Goal: Ask a question

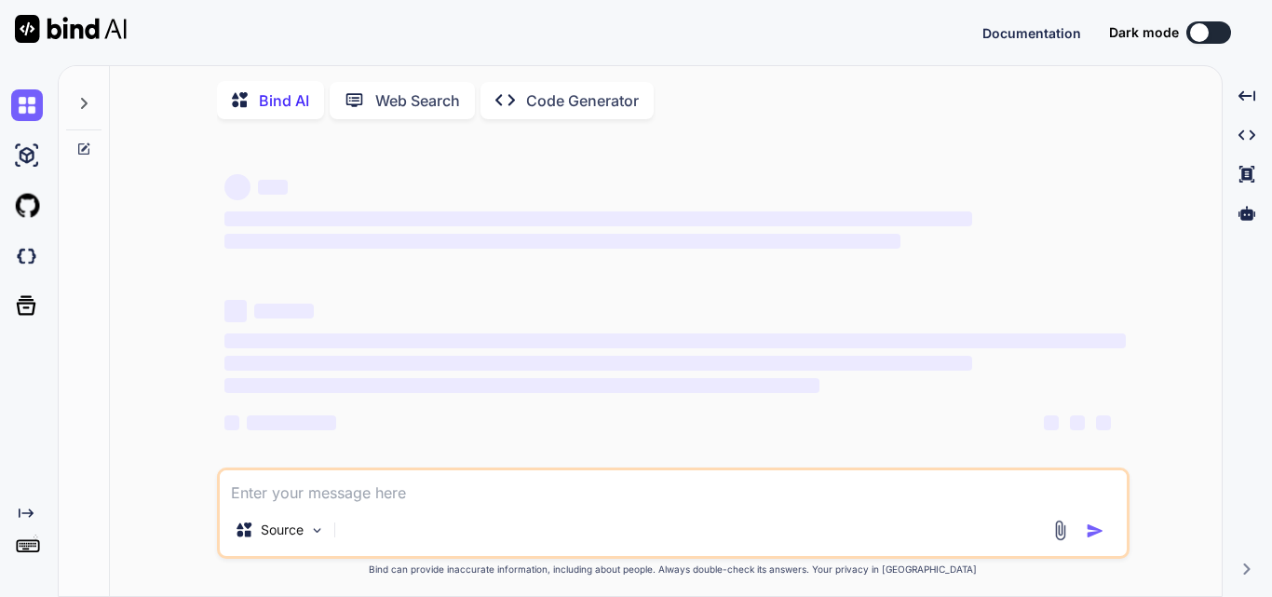
type textarea "x"
type textarea "M"
type textarea "x"
type textarea "Mo"
type textarea "x"
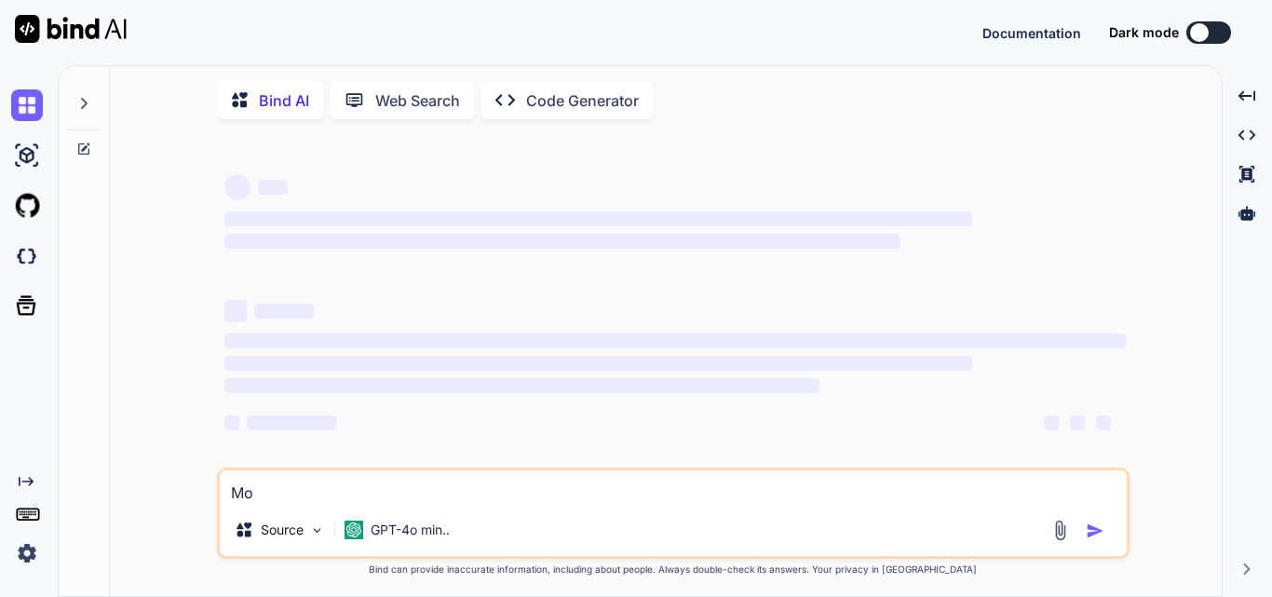
type textarea "Mod"
type textarea "x"
type textarea "Modi"
type textarea "x"
type textarea "Modif"
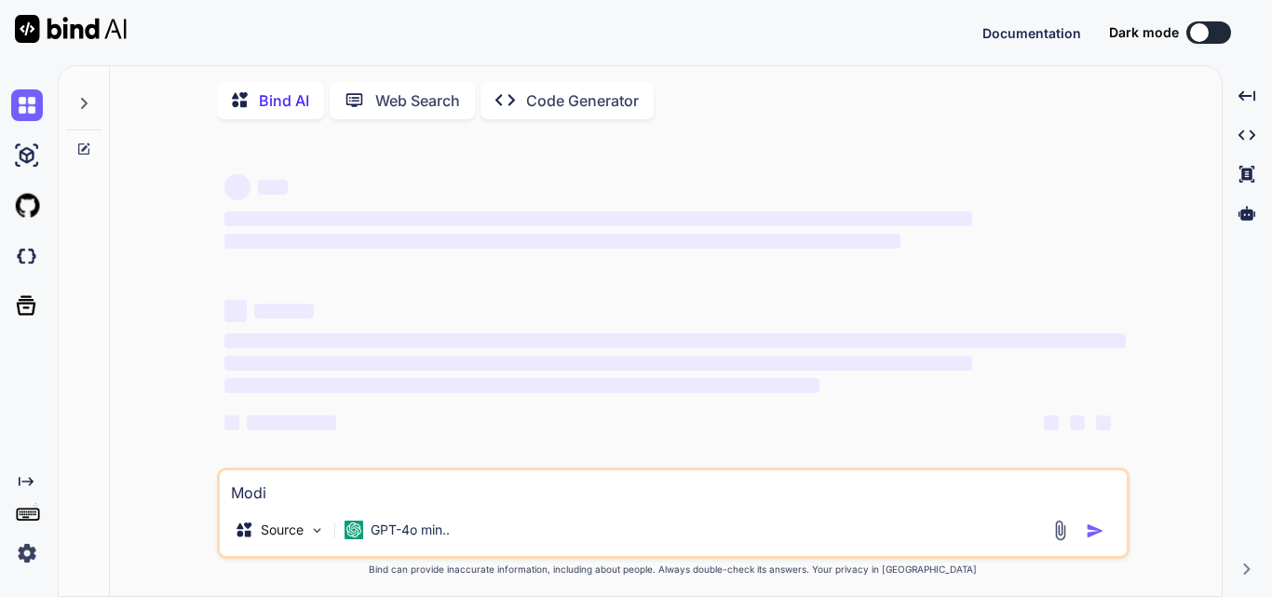
type textarea "x"
type textarea "Modifi"
type textarea "x"
type textarea "Modifie"
type textarea "x"
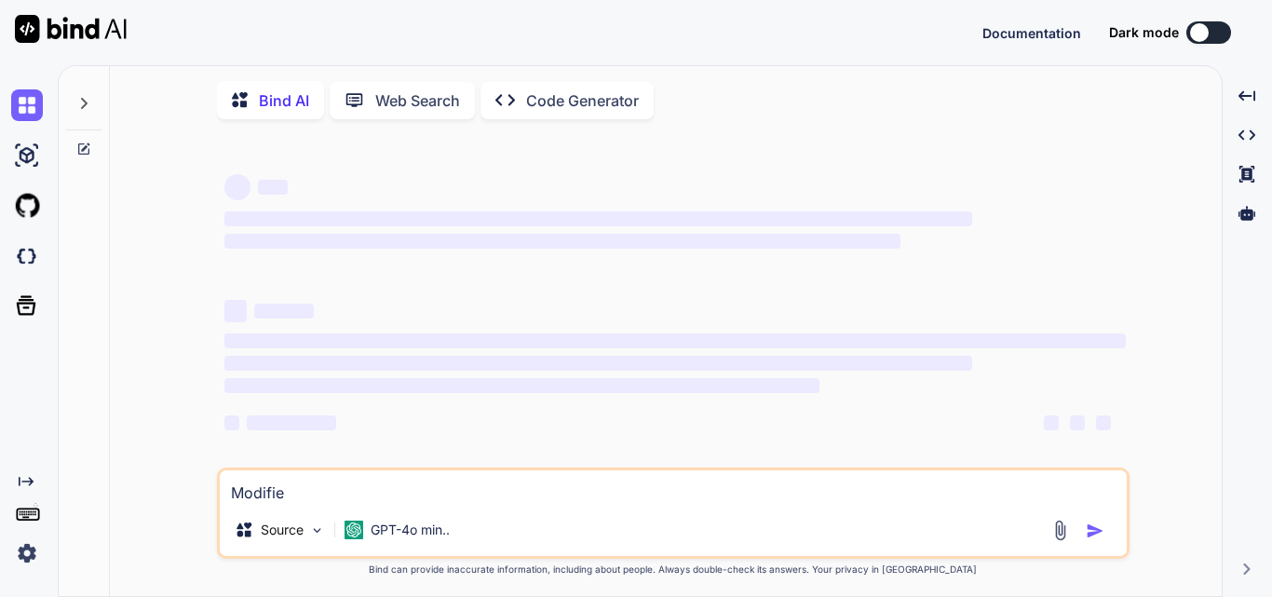
type textarea "Modified"
type textarea "x"
type textarea "Modified"
type textarea "x"
type textarea "Modified w"
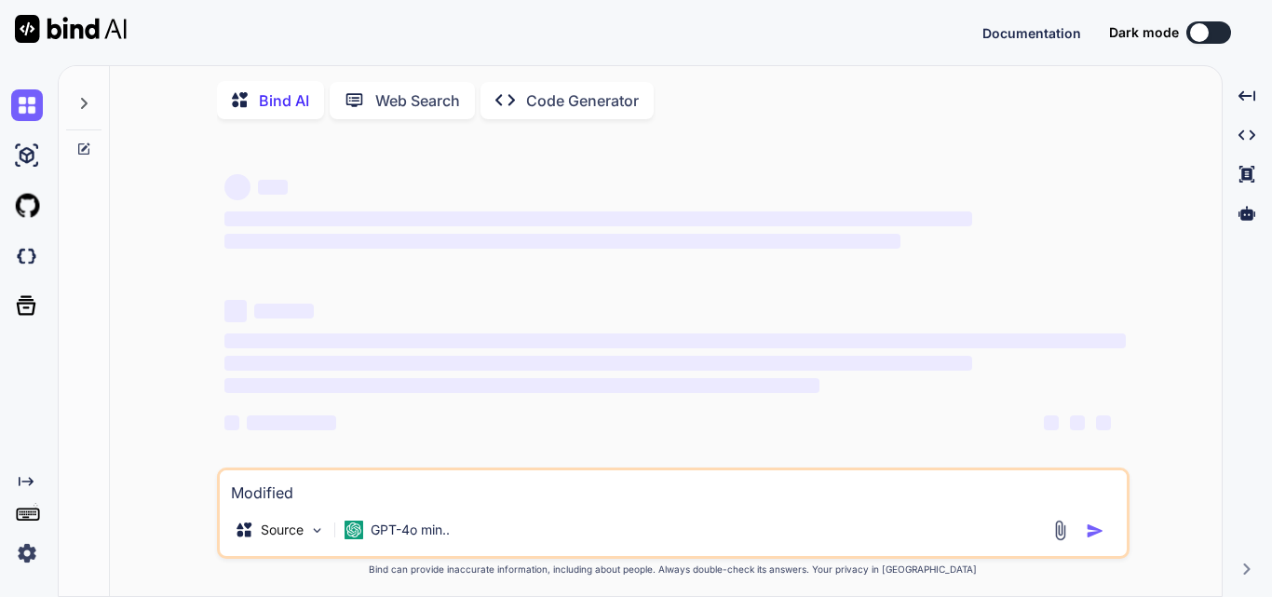
type textarea "x"
type textarea "Modified wi"
type textarea "x"
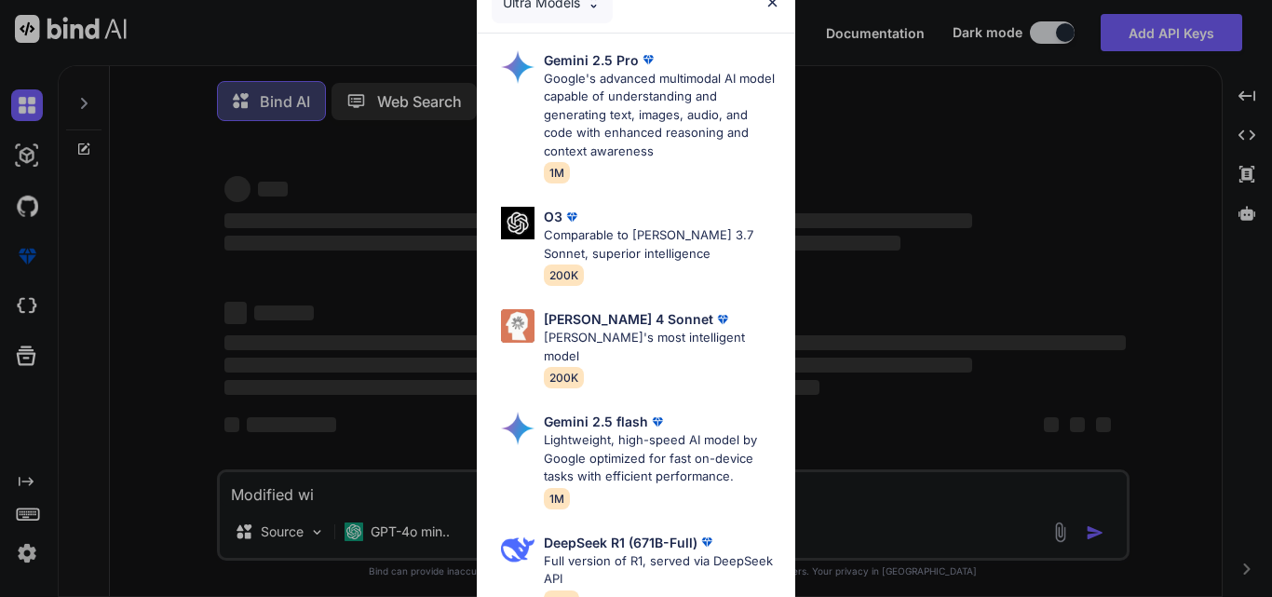
type textarea "Modified wit"
type textarea "x"
type textarea "Modified with"
type textarea "x"
type textarea "Modified with"
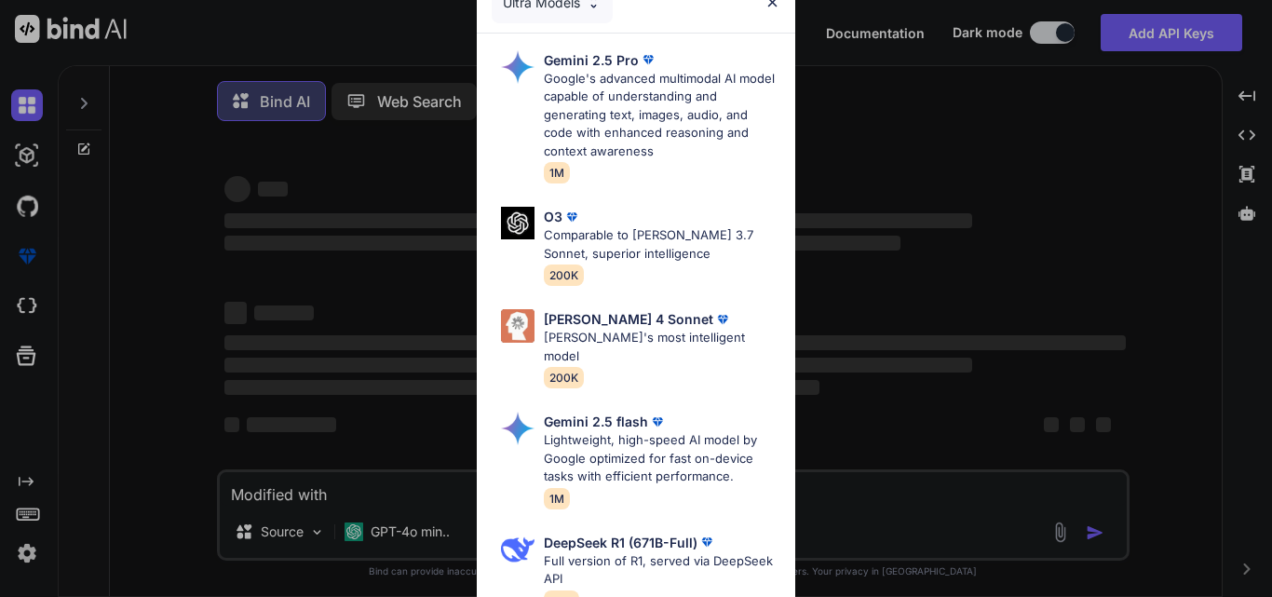
type textarea "x"
type textarea "Modified with t"
type textarea "x"
type textarea "Modified with th"
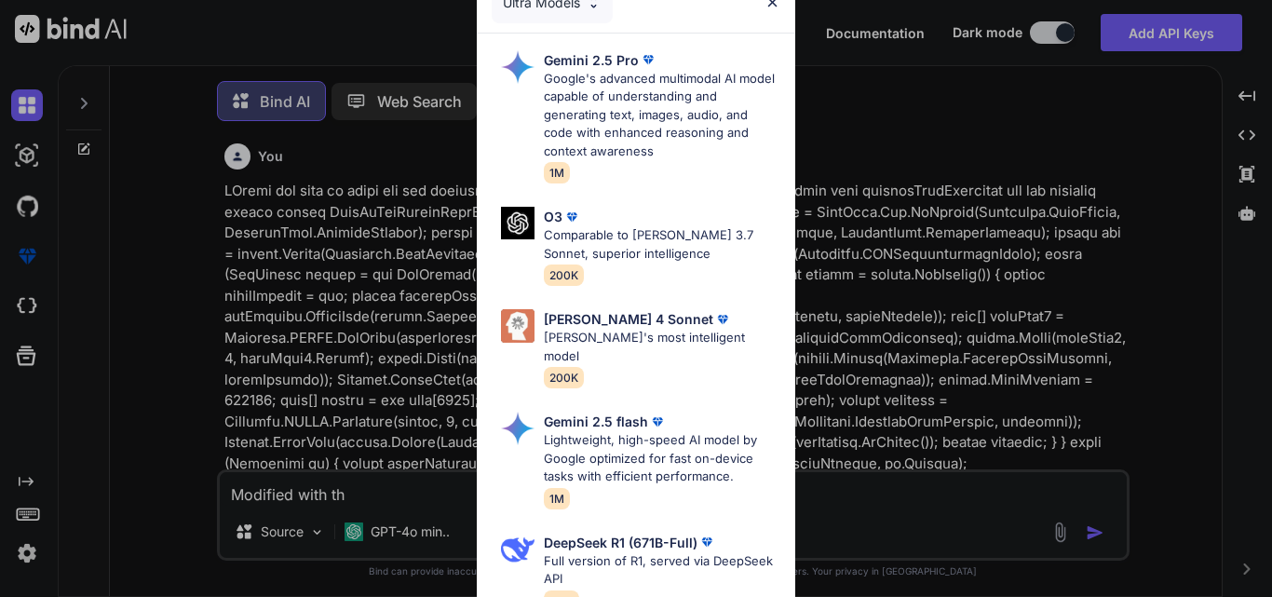
type textarea "x"
type textarea "Modified with thu"
type textarea "x"
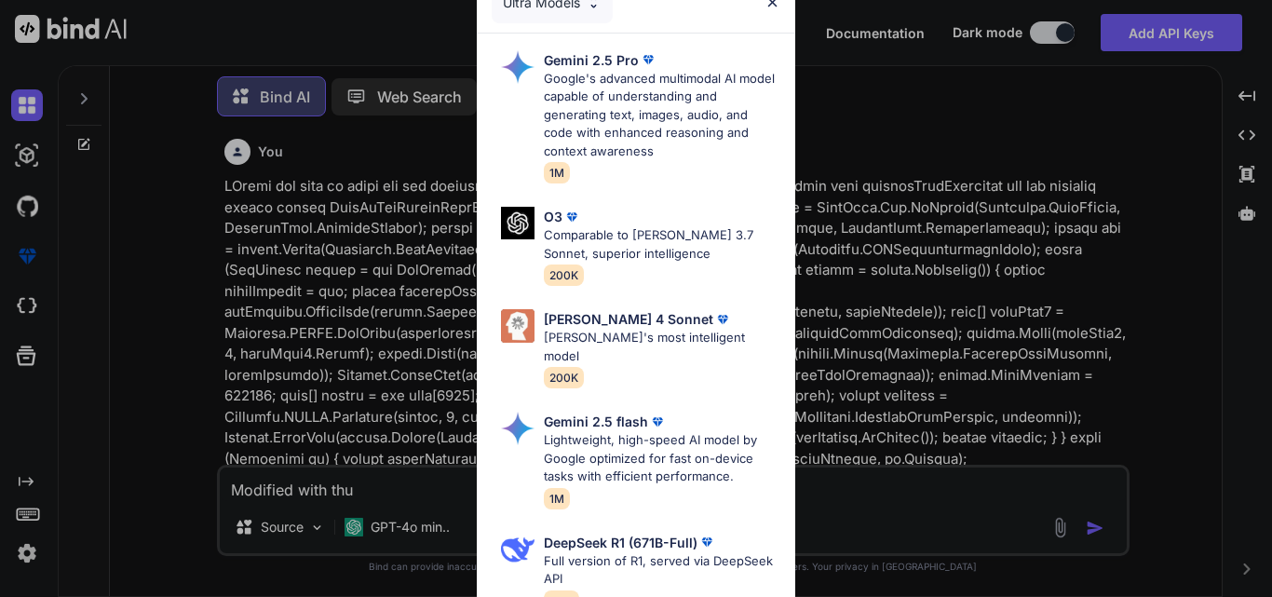
type textarea "Modified with th"
type textarea "x"
type textarea "Modified with thi"
type textarea "x"
type textarea "Modified with this"
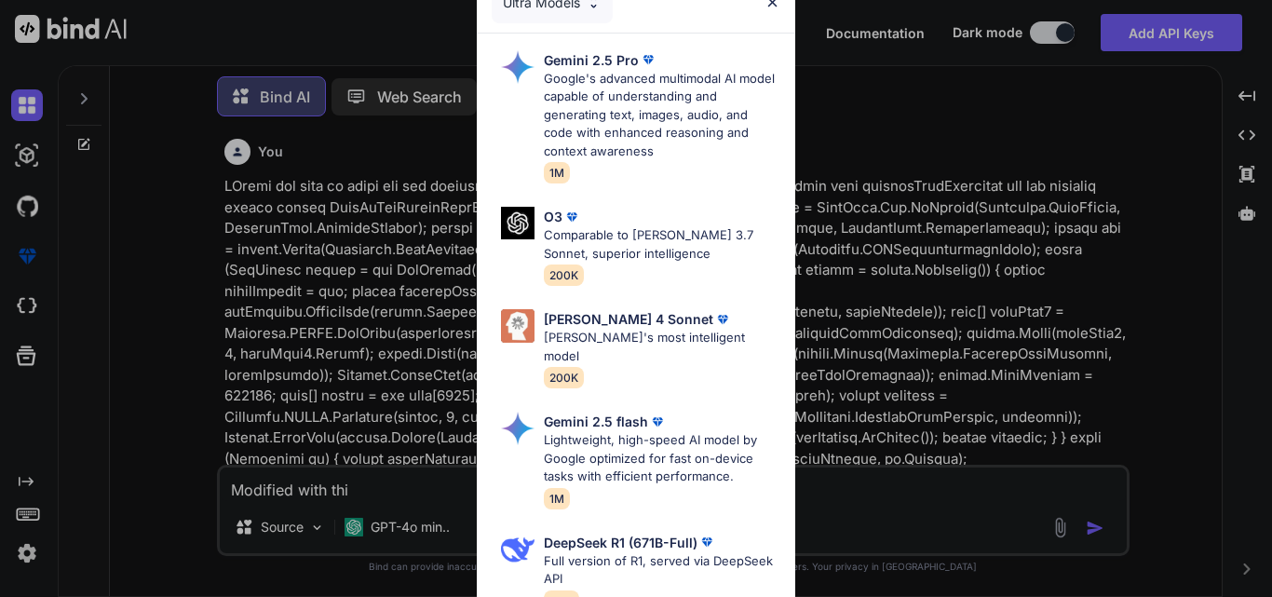
type textarea "x"
type textarea "Modified with this"
type textarea "x"
type textarea "Modified with this c"
type textarea "x"
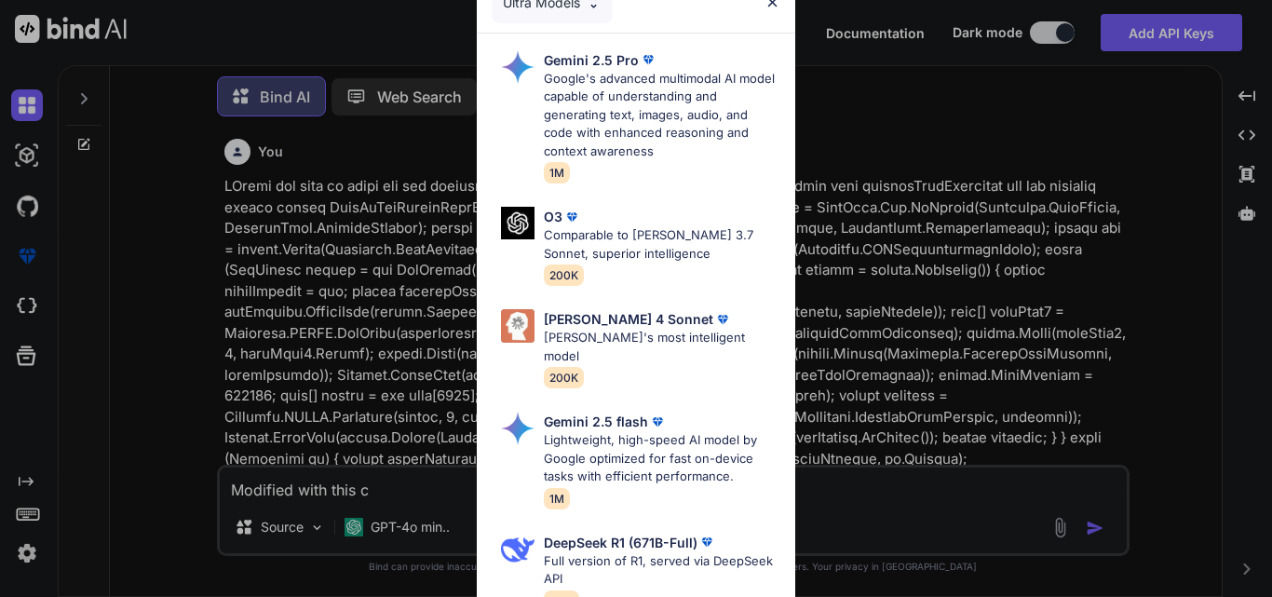
type textarea "Modified with this co"
type textarea "x"
type textarea "Modified with this con"
type textarea "x"
type textarea "Modified with this cond"
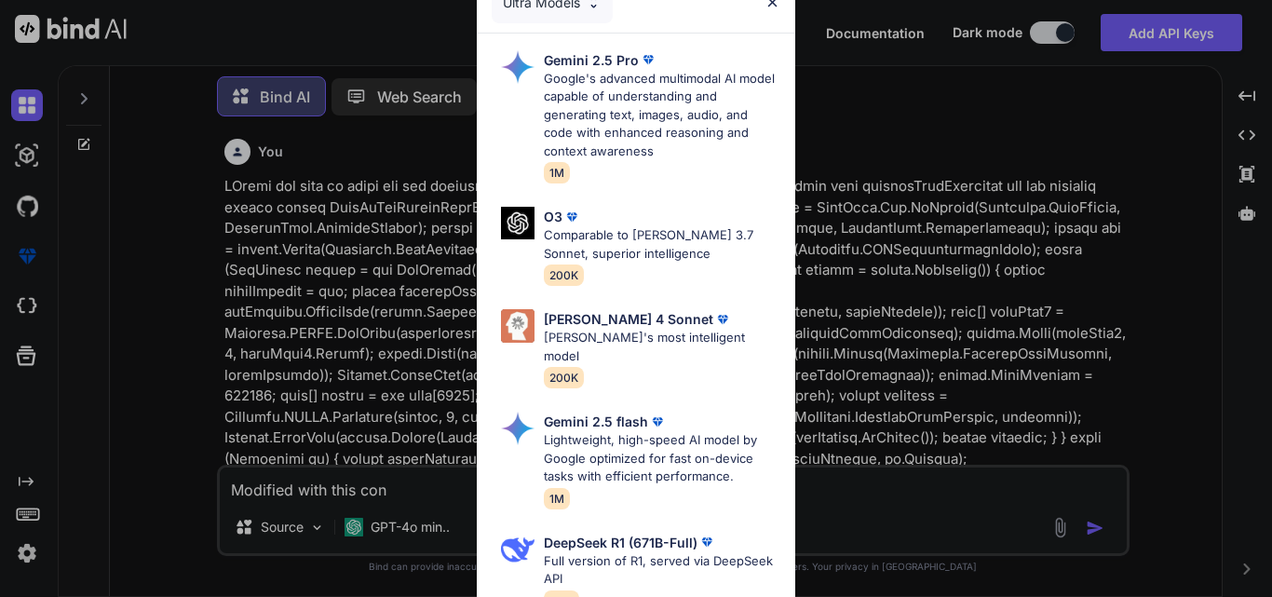
type textarea "x"
type textarea "Modified with this condi"
type textarea "x"
type textarea "Modified with this [PERSON_NAME]"
type textarea "x"
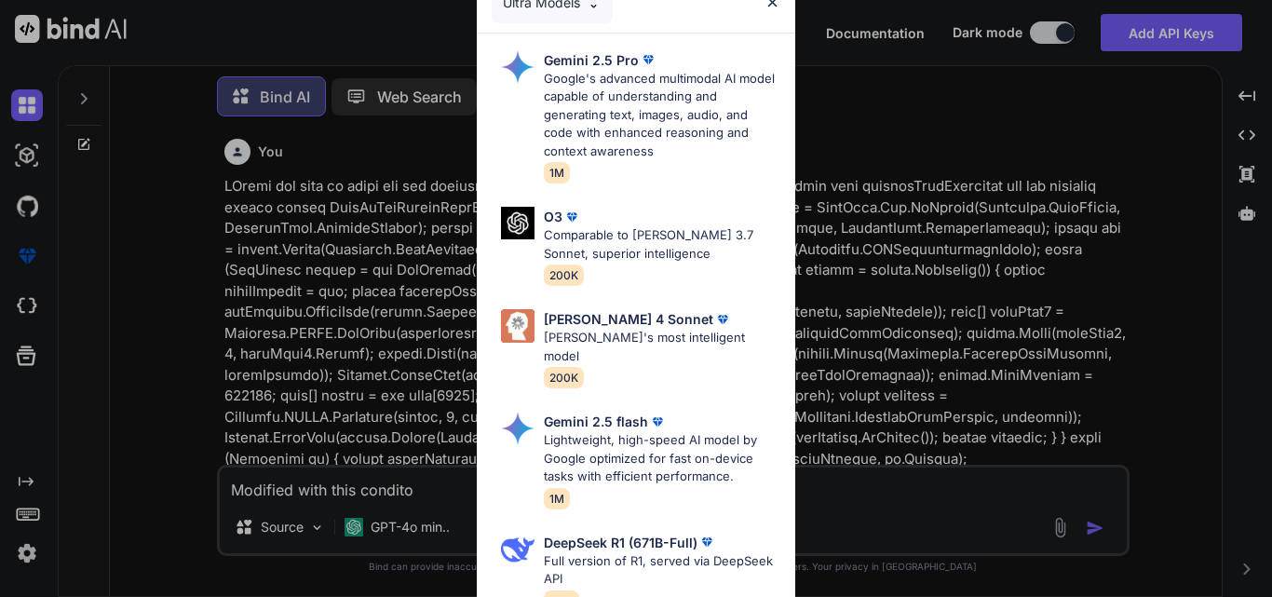
type textarea "Modified with this conditoi"
type textarea "x"
type textarea "Modified with this conditoin"
type textarea "x"
type textarea "Modified with this conditoin"
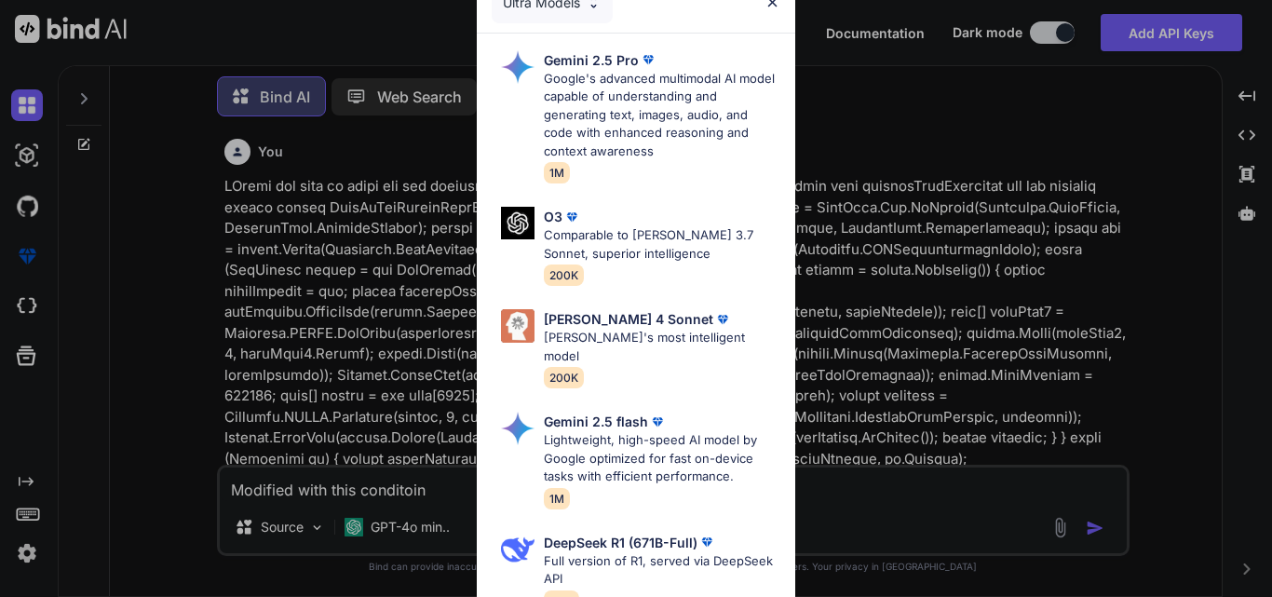
type textarea "x"
type textarea "Modified with this conditoin"
type textarea "x"
type textarea "Modified with this conditoi"
type textarea "x"
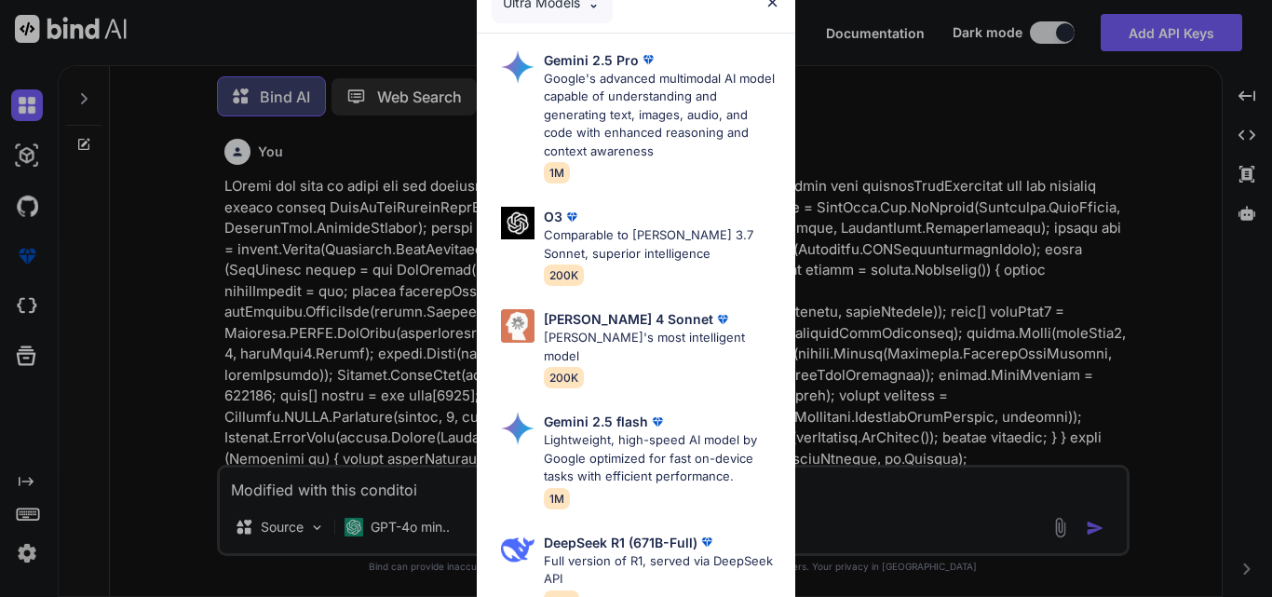
type textarea "Modified with this condito"
type textarea "x"
type textarea "Modified with this [PERSON_NAME]"
type textarea "x"
type textarea "Modified with this conditi"
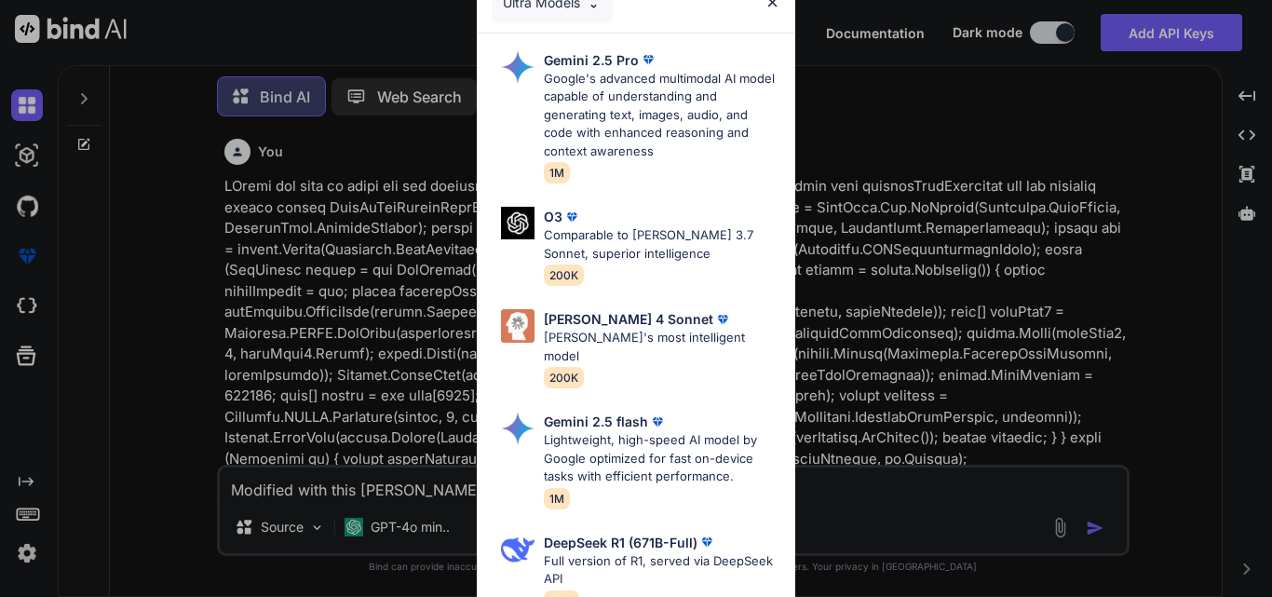
type textarea "x"
type textarea "Modified with this conditio"
type textarea "x"
type textarea "Modified with this condition"
type textarea "x"
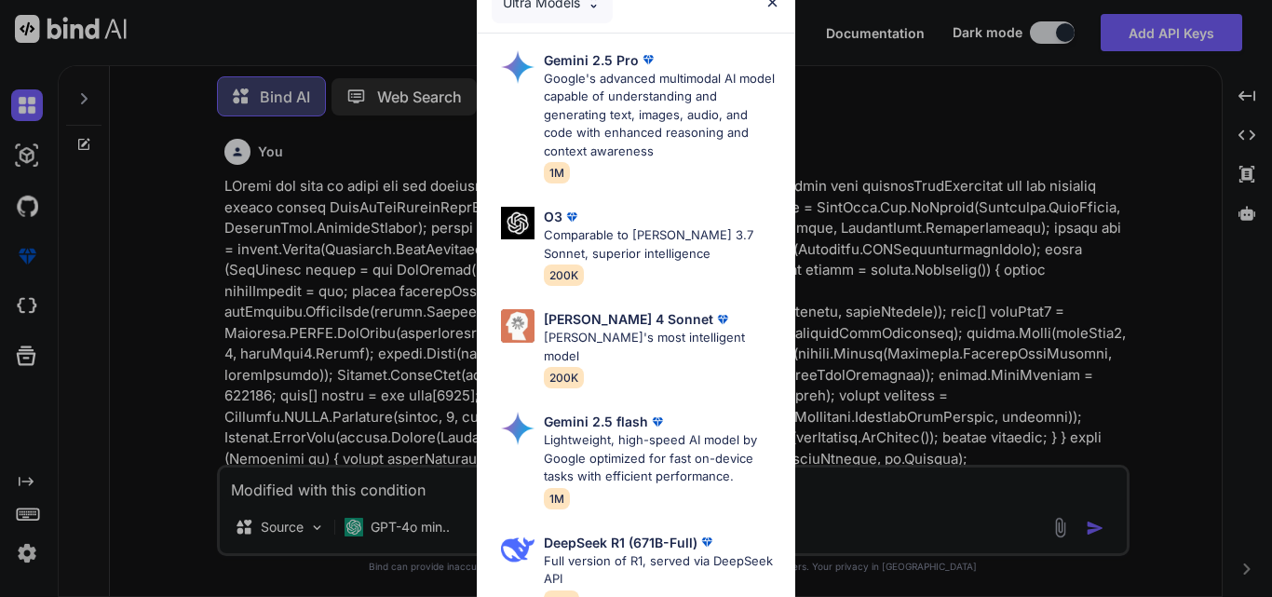
type textarea "Modified with this condition"
type textarea "x"
type textarea "Modified with this condition o"
type textarea "x"
type textarea "Modified with this condition on"
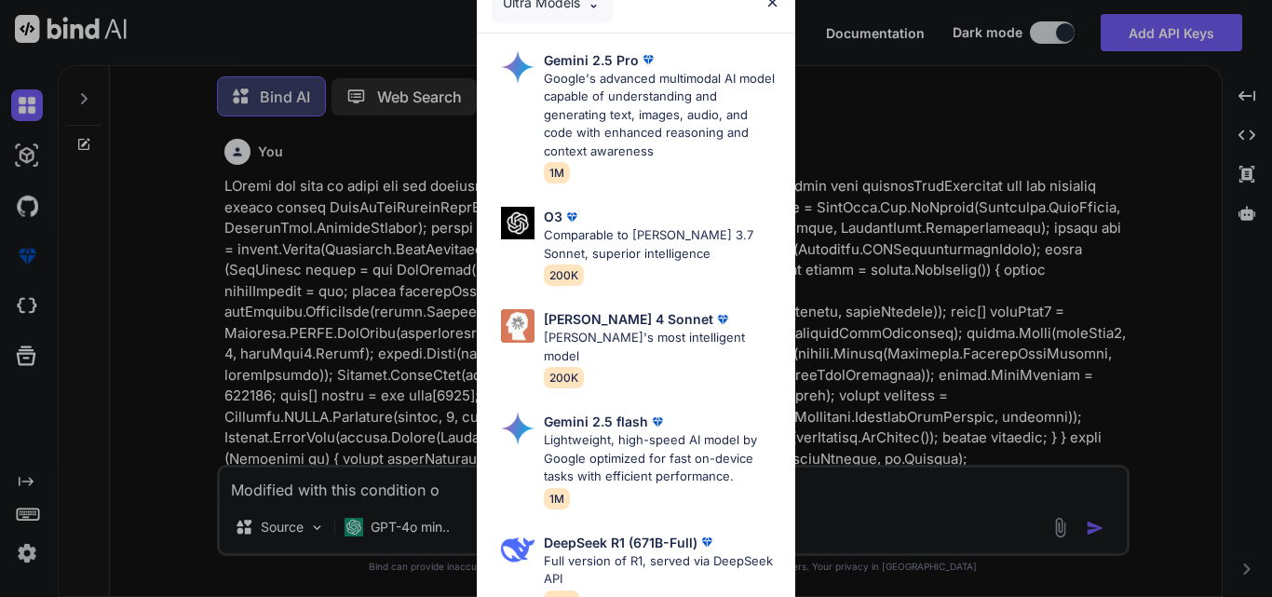
type textarea "x"
type textarea "Modified with this condition on"
type textarea "x"
type textarea "Modified with this condition on g"
type textarea "x"
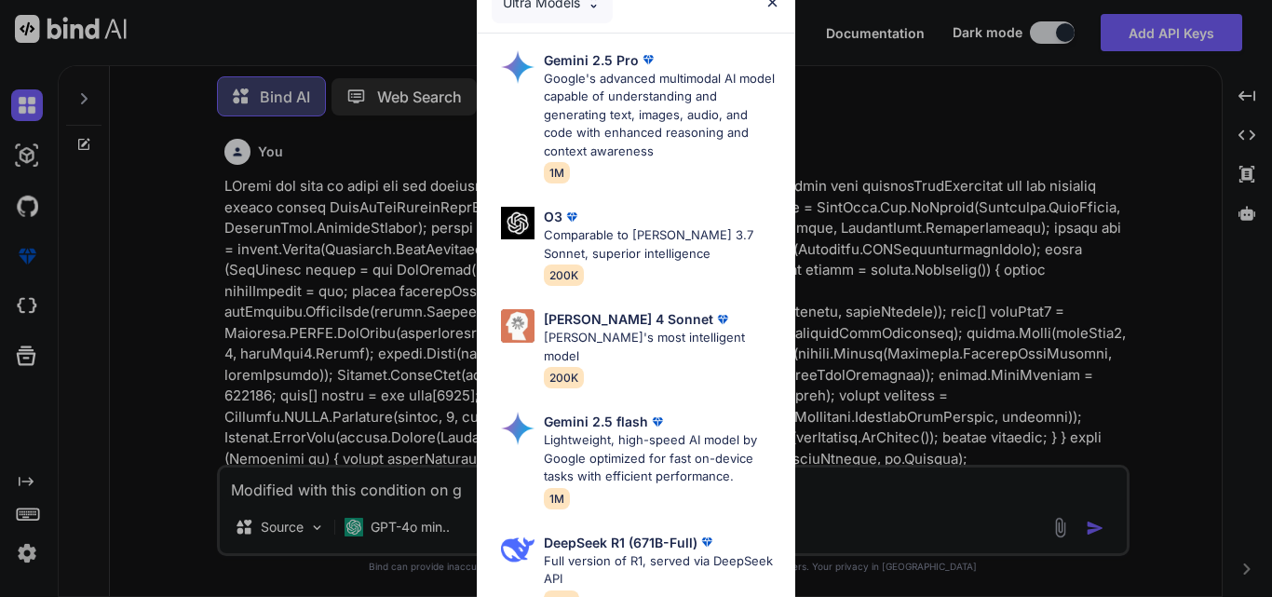
type textarea "Modified with this condition on gi"
type textarea "x"
type textarea "Modified with this condition on giv"
type textarea "x"
type textarea "Modified with this condition on give"
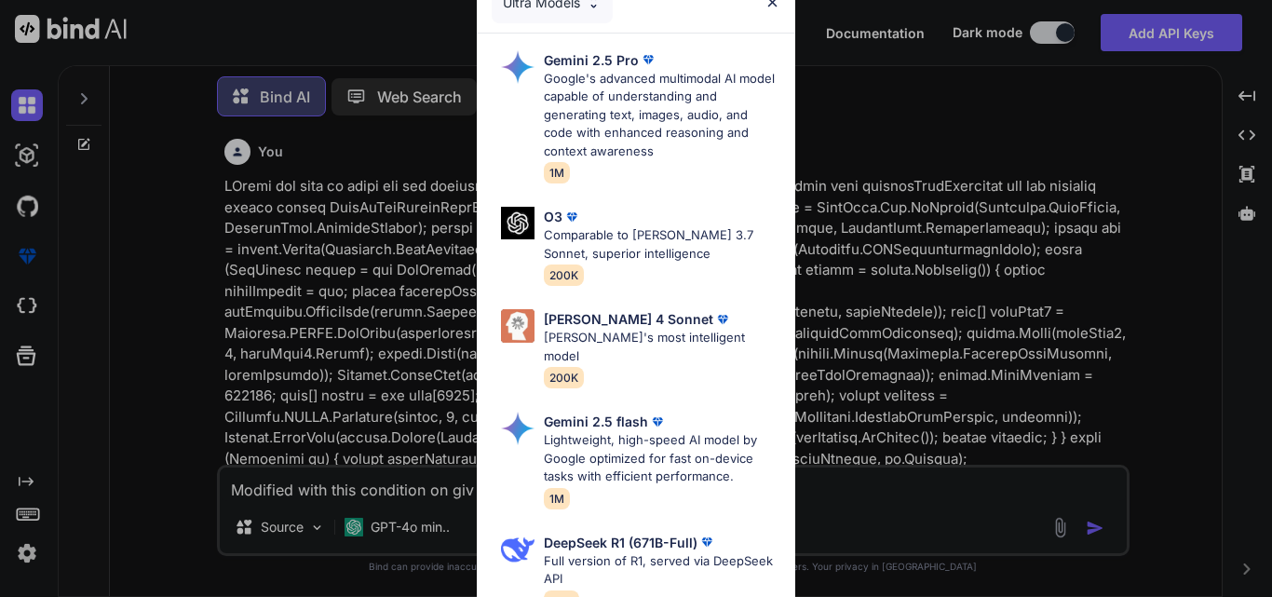
type textarea "x"
type textarea "Modified with this condition on give"
type textarea "x"
type textarea "Modified with this condition on give c"
type textarea "x"
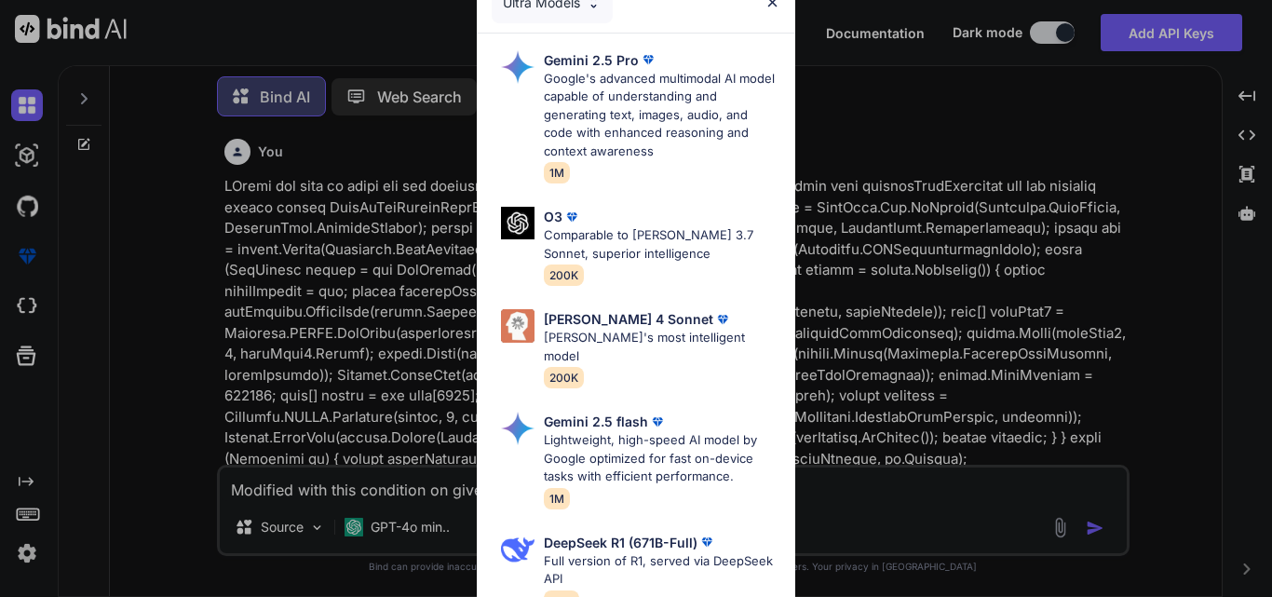
type textarea "Modified with this condition on give co"
type textarea "x"
type textarea "Modified with this condition on give cod"
type textarea "x"
type textarea "Modified with this condition on give code"
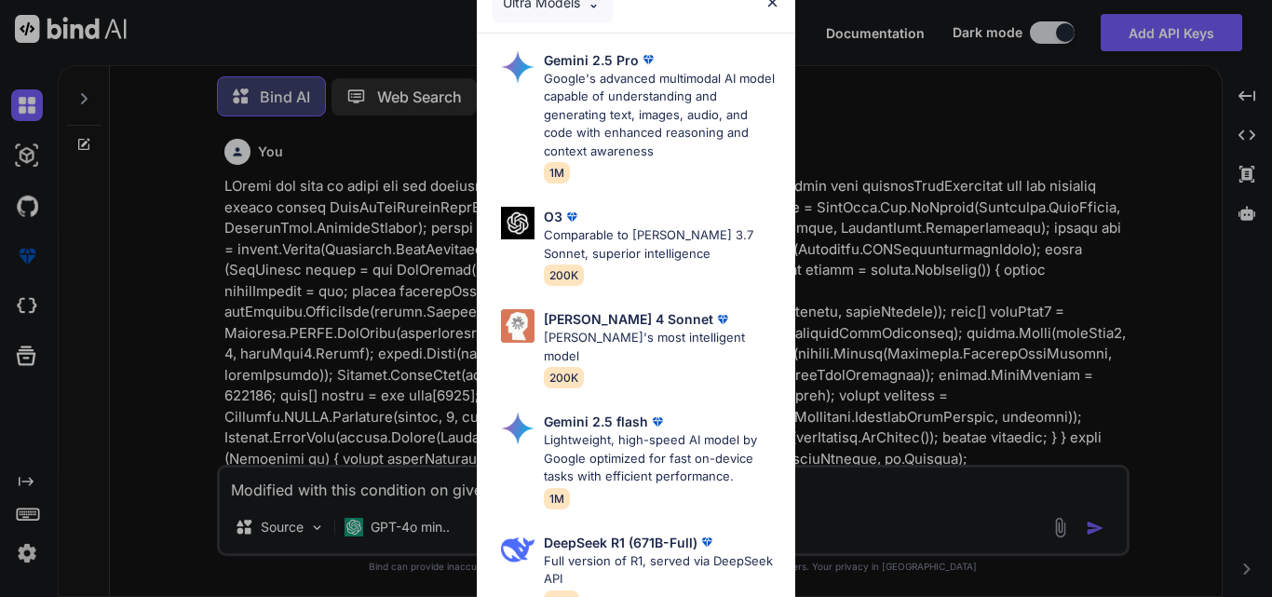
type textarea "x"
type textarea "Modified with this condition on give code"
type textarea "x"
click at [774, 2] on img at bounding box center [772, 2] width 16 height 16
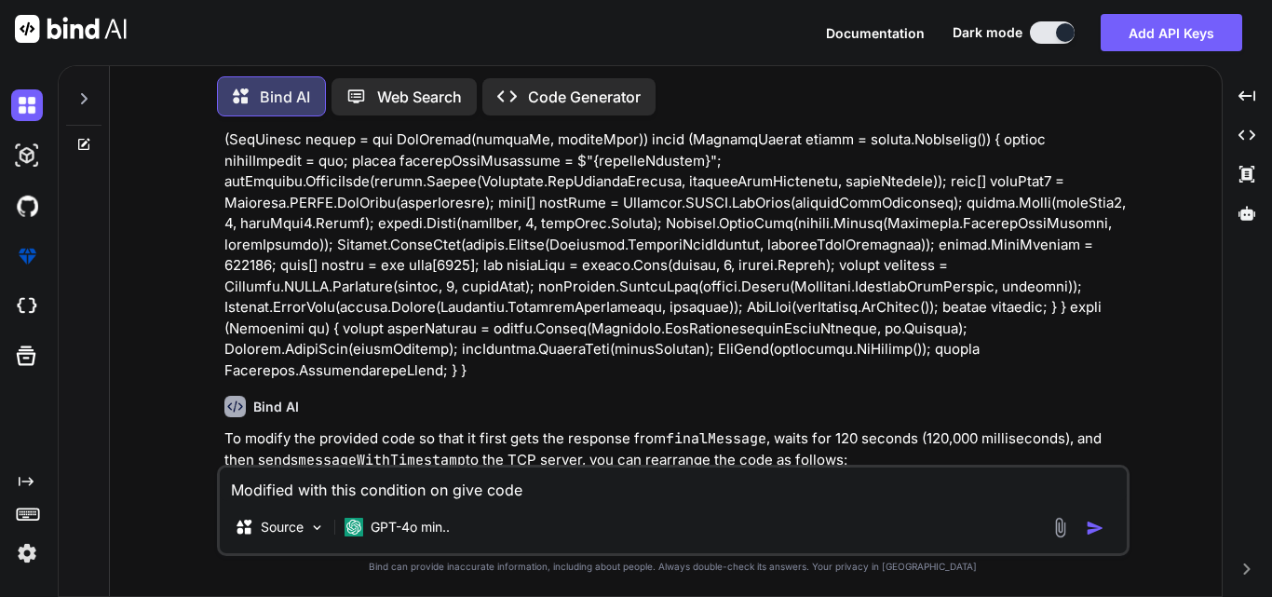
scroll to position [372, 0]
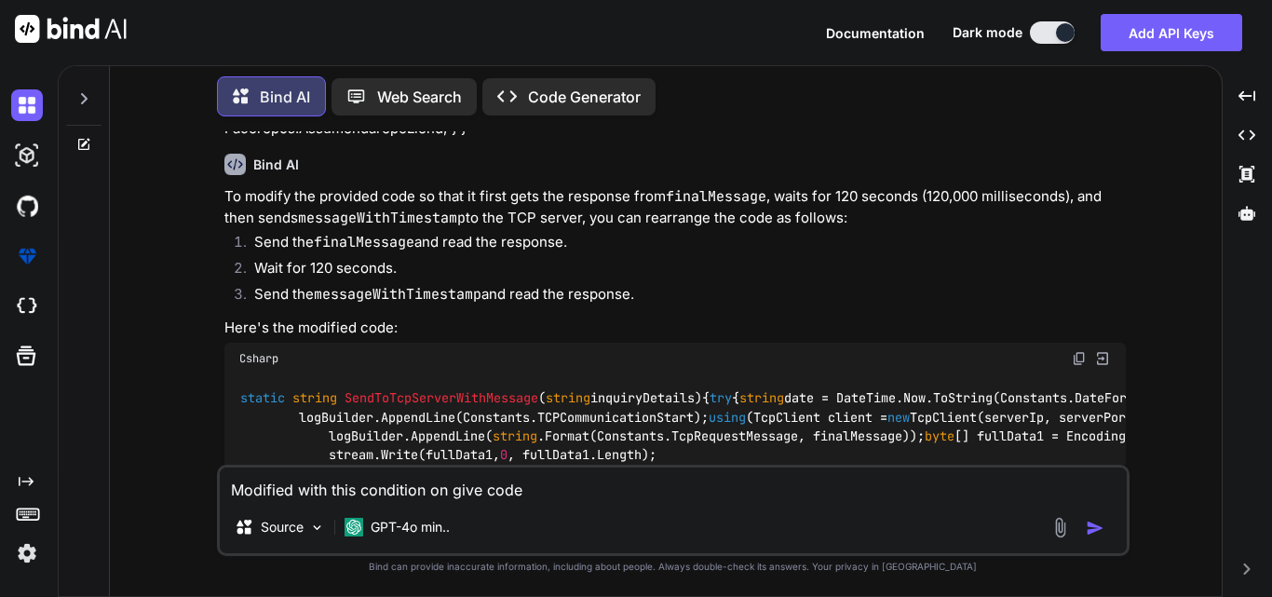
click at [559, 491] on textarea "Modified with this condition on give code" at bounding box center [673, 484] width 907 height 34
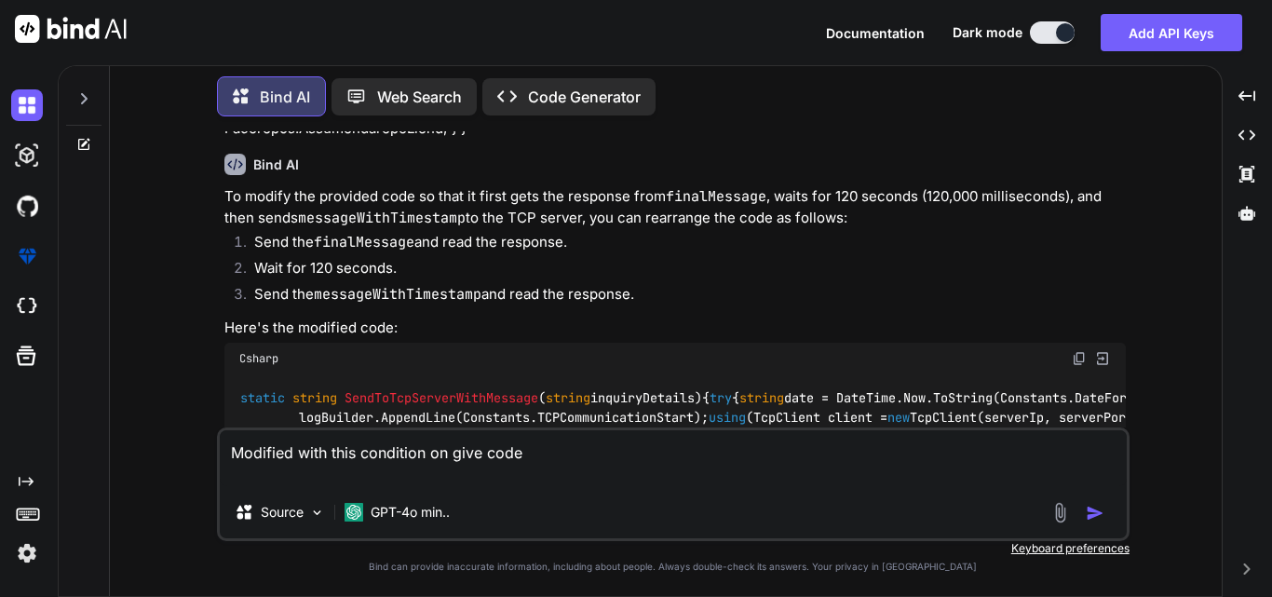
paste textarea "Rosewood prefix is 50 for 4 digit room number and 500 for 3 digit room number e…"
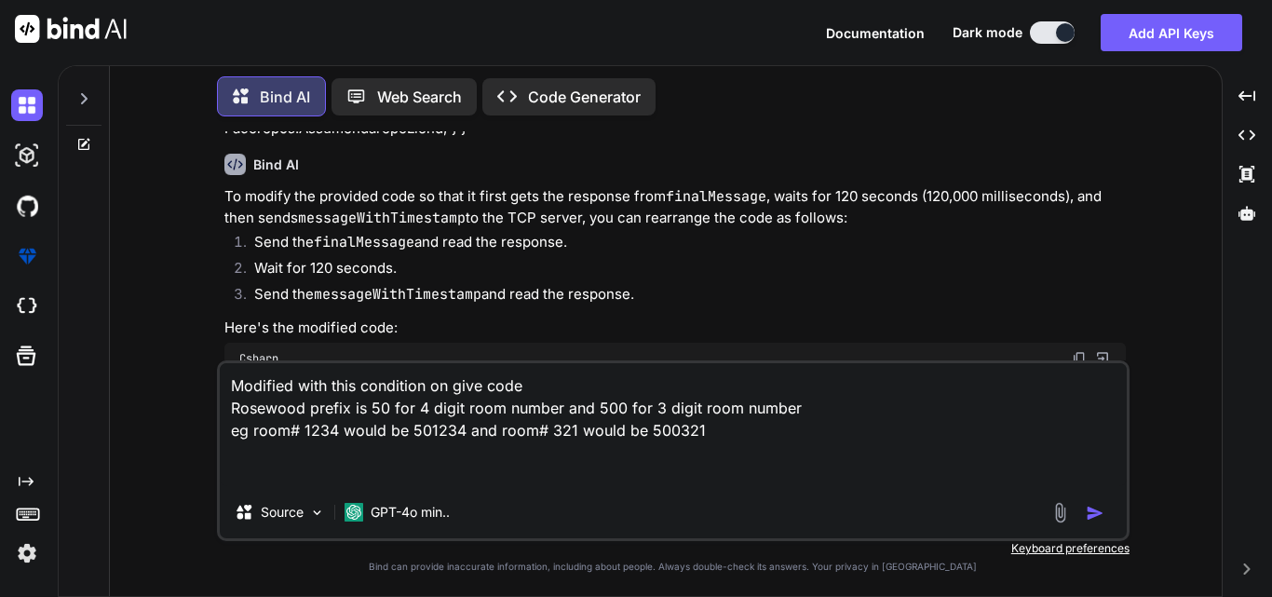
paste textarea "public async Task<GuestInfoResponse> GetGuestInformation(string LastName, strin…"
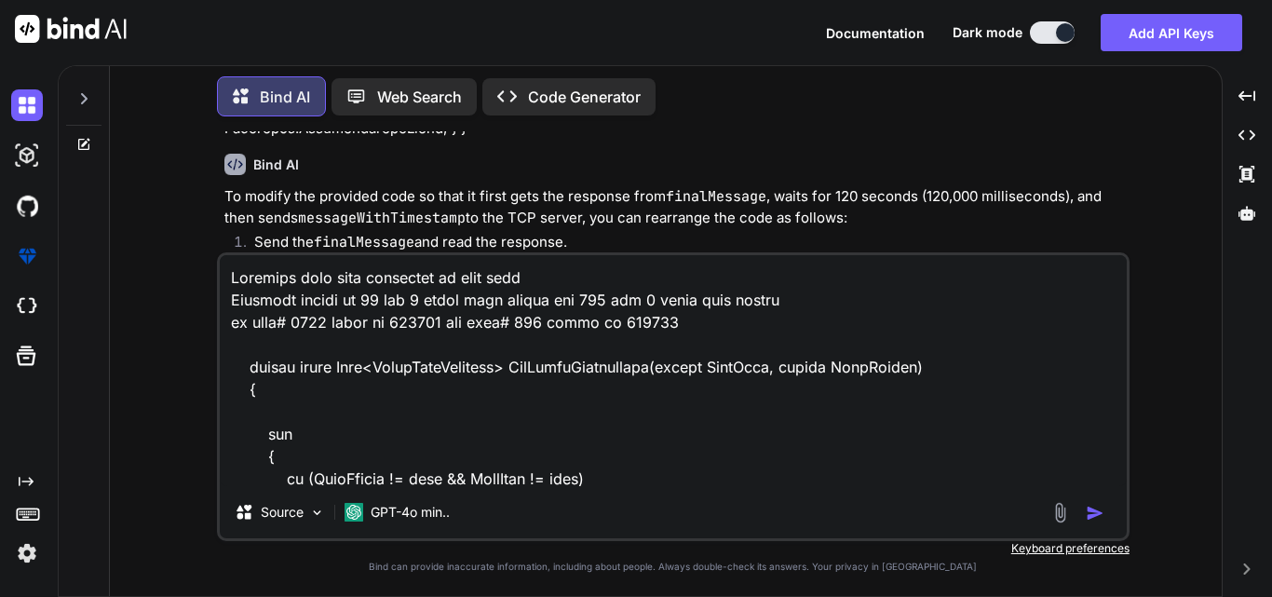
scroll to position [806, 0]
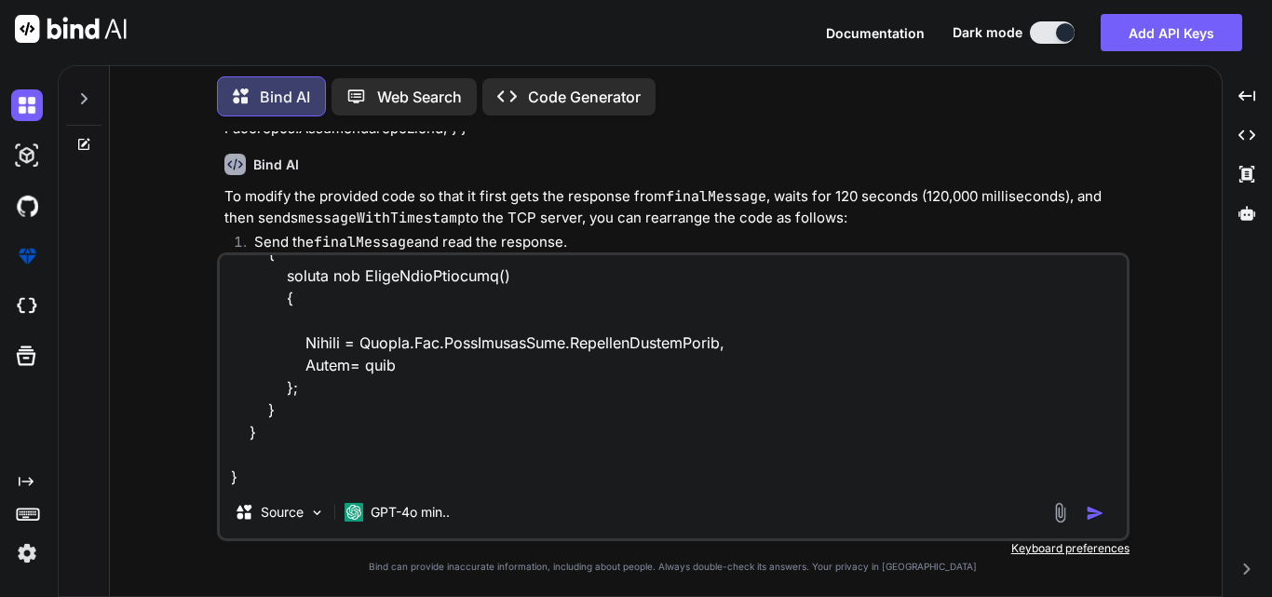
type textarea "Modified with this condition on give code Rosewood prefix is 50 for 4 digit roo…"
click at [1099, 511] on img "button" at bounding box center [1095, 513] width 19 height 19
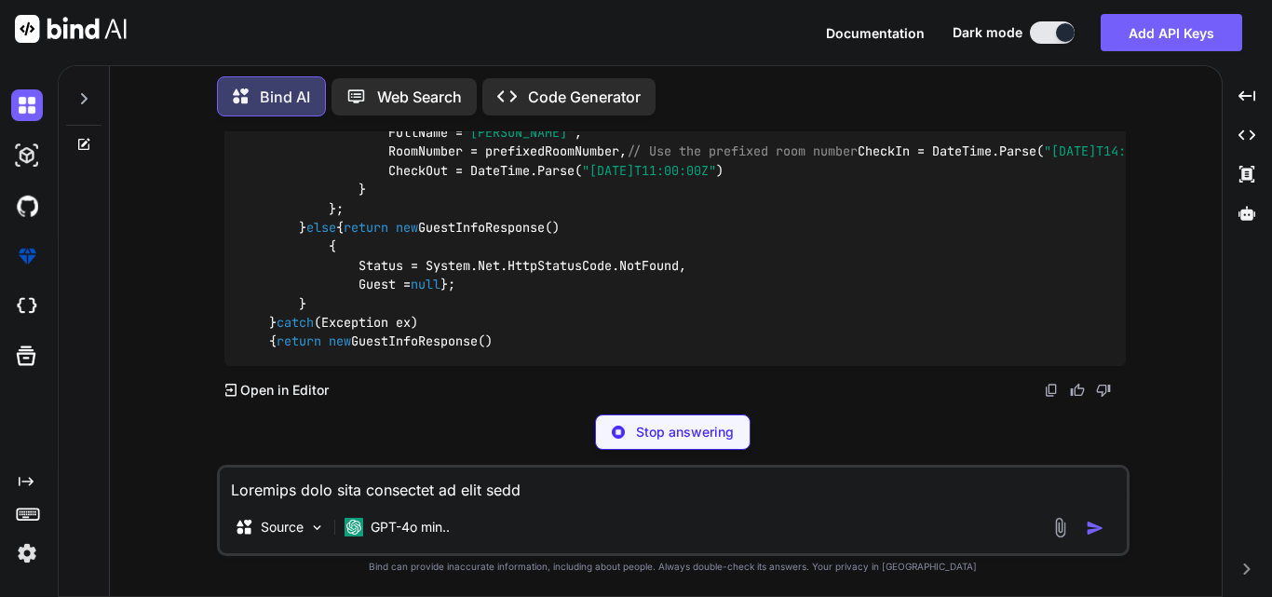
scroll to position [2893, 0]
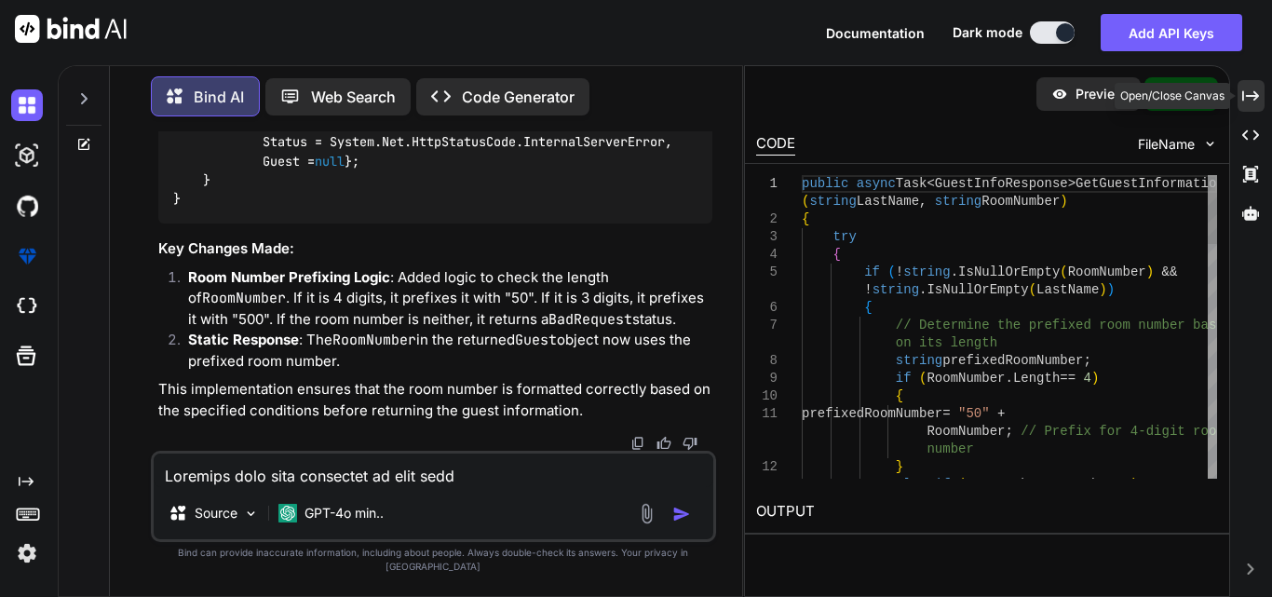
click at [1257, 98] on icon at bounding box center [1250, 95] width 17 height 10
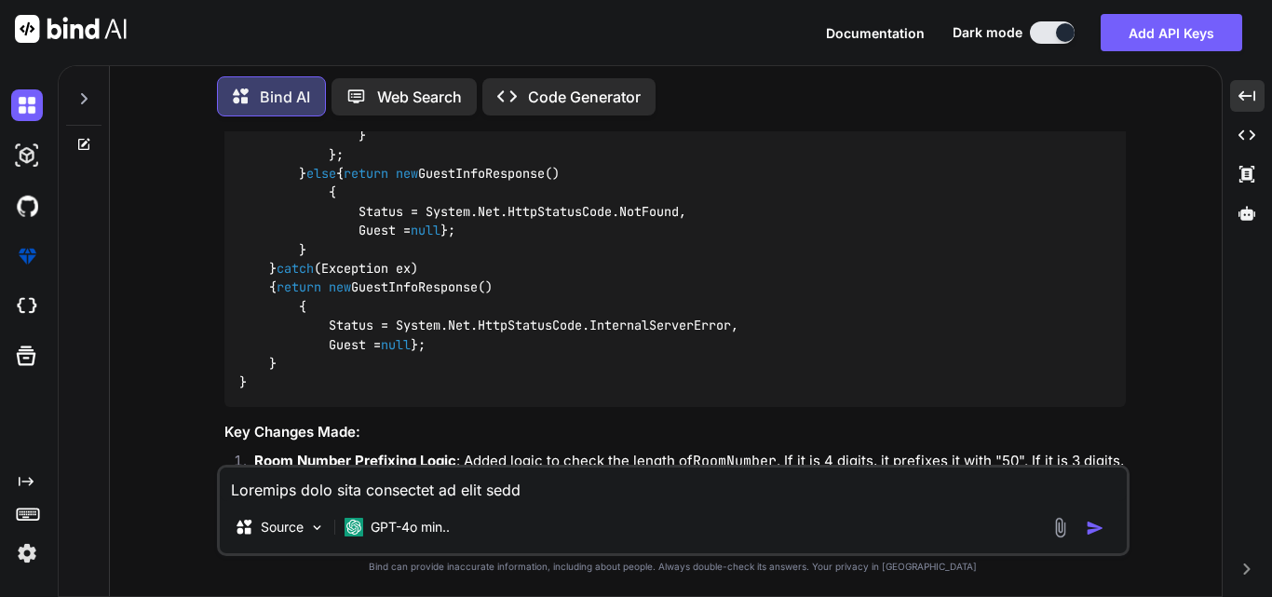
scroll to position [2047, 0]
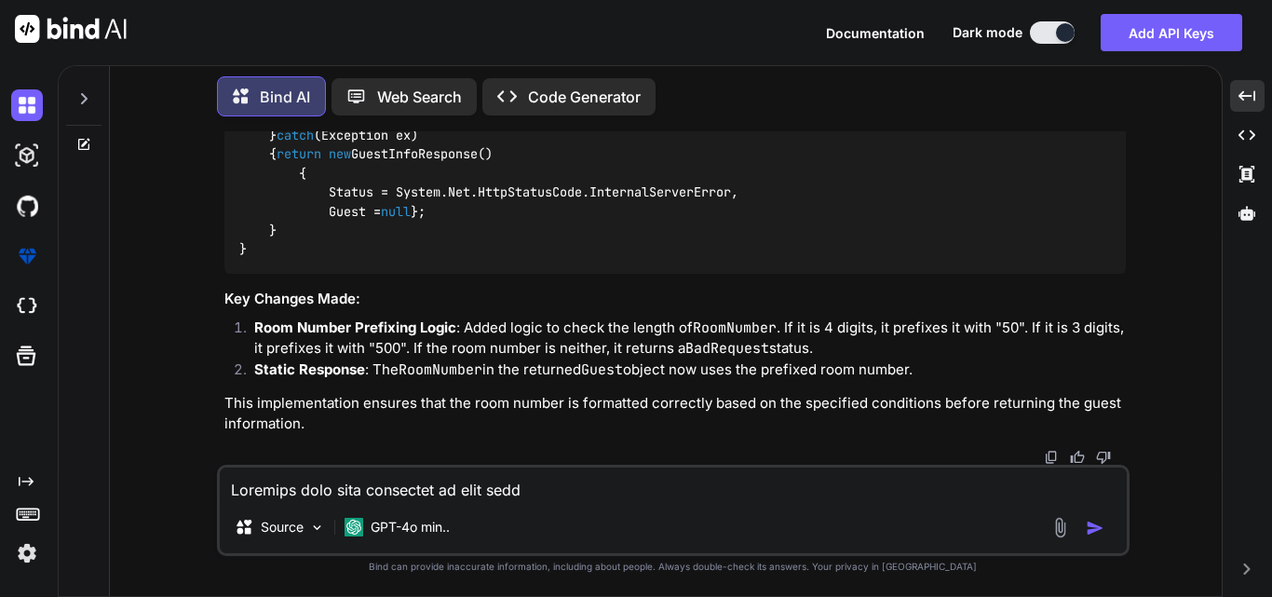
scroll to position [3071, 0]
